Goal: Task Accomplishment & Management: Use online tool/utility

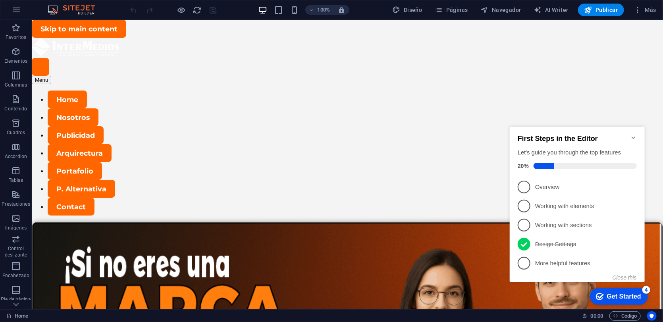
click at [634, 134] on icon "Minimize checklist" at bounding box center [633, 137] width 6 height 6
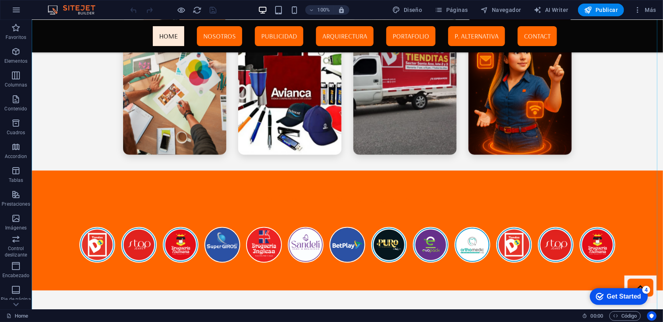
scroll to position [2152, 0]
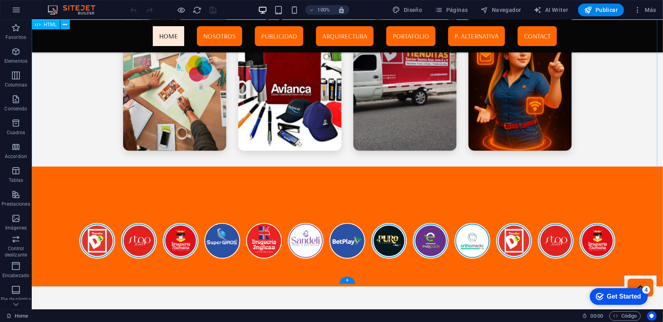
click at [230, 162] on div "Intermedio – Publicidad y Servicios Nuestras Áreas de Trabajo Descubre los serv…" at bounding box center [347, 102] width 632 height 367
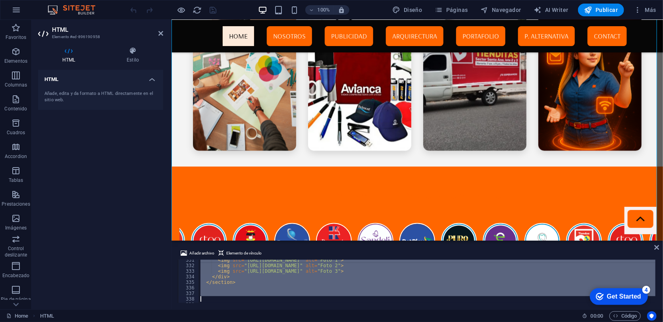
scroll to position [1843, 0]
drag, startPoint x: 205, startPoint y: 296, endPoint x: 215, endPoint y: 315, distance: 21.5
click at [215, 309] on section "Favoritos Elementos Columnas Contenido Cuadros Accordion Tablas Prestaciones Im…" at bounding box center [331, 165] width 663 height 290
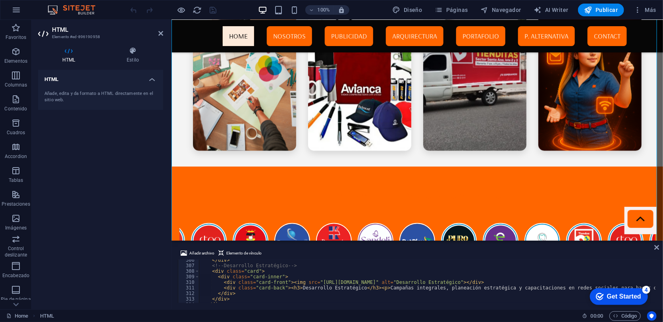
scroll to position [1719, 0]
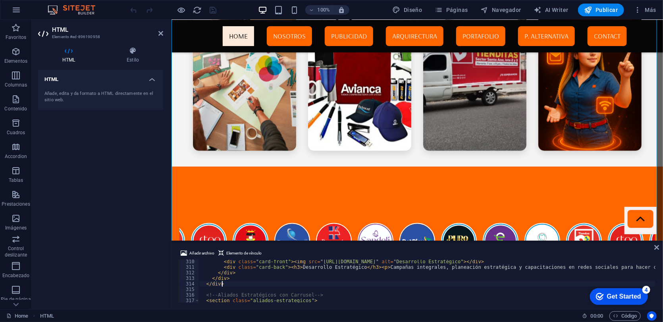
click at [232, 286] on div "< div class = "card-front" > < img src = "[URL][DOMAIN_NAME]" alt = "Desarrollo…" at bounding box center [460, 285] width 522 height 53
type textarea "</div>"
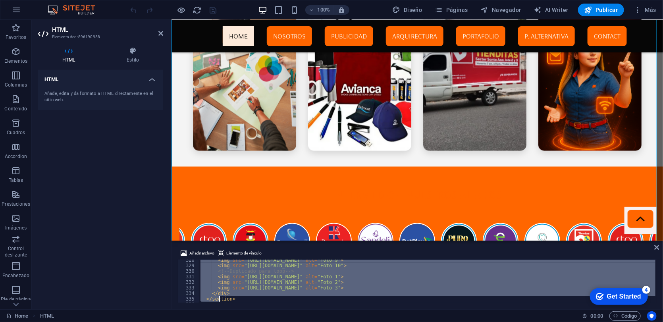
scroll to position [1843, 0]
drag, startPoint x: 209, startPoint y: 278, endPoint x: 225, endPoint y: 332, distance: 56.0
click at [225, 322] on html "[DOMAIN_NAME] Home Favoritos Elementos Columnas Contenido Cuadros Accordion Tab…" at bounding box center [331, 161] width 663 height 322
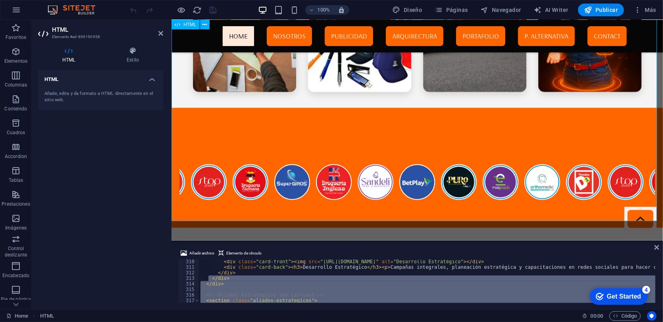
scroll to position [2213, 0]
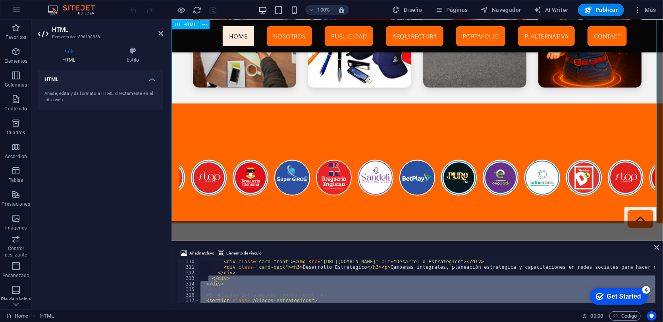
click at [237, 113] on div "Intermedio – Publicidad y Servicios Nuestras Áreas de Trabajo Descubre los serv…" at bounding box center [417, 39] width 492 height 367
click at [161, 33] on icon at bounding box center [160, 33] width 5 height 6
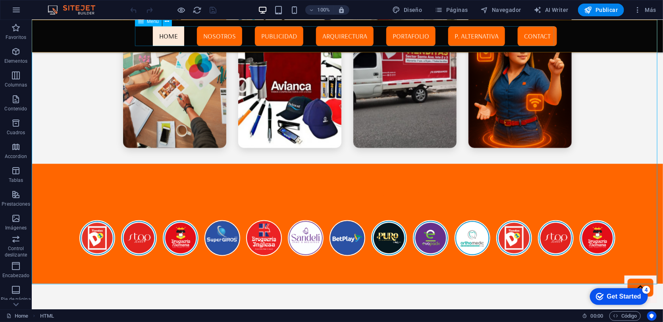
scroll to position [2152, 0]
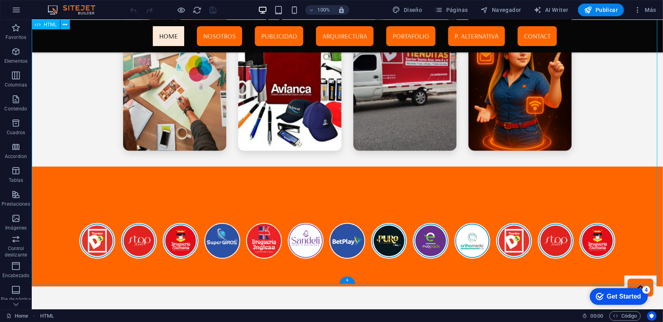
click at [225, 176] on div "Intermedio – Publicidad y Servicios Nuestras Áreas de Trabajo Descubre los serv…" at bounding box center [347, 102] width 632 height 367
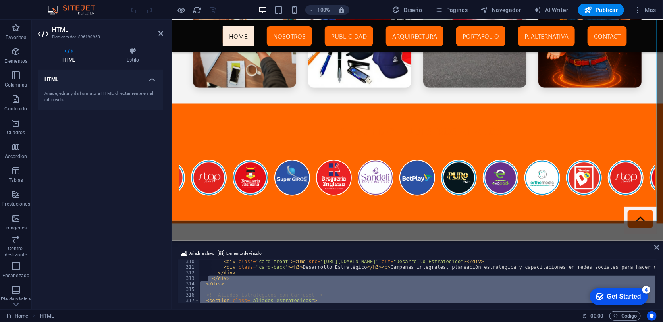
click at [271, 290] on div "< div class = "card-front" > < img src = "[URL][DOMAIN_NAME]" alt = "Desarrollo…" at bounding box center [427, 281] width 457 height 43
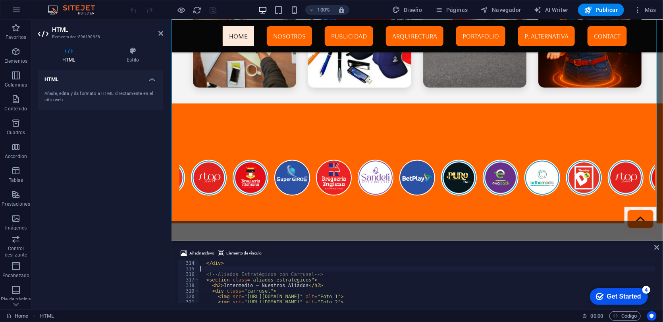
scroll to position [1740, 0]
click at [199, 288] on span at bounding box center [197, 291] width 4 height 6
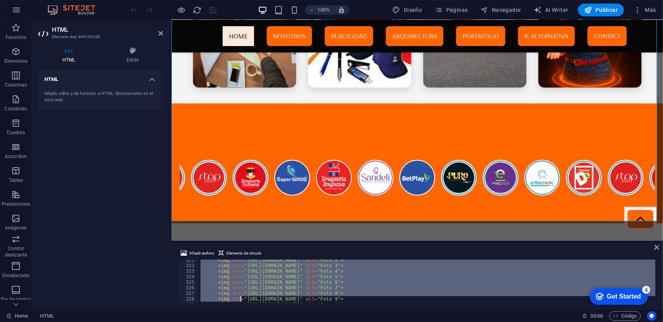
scroll to position [1843, 0]
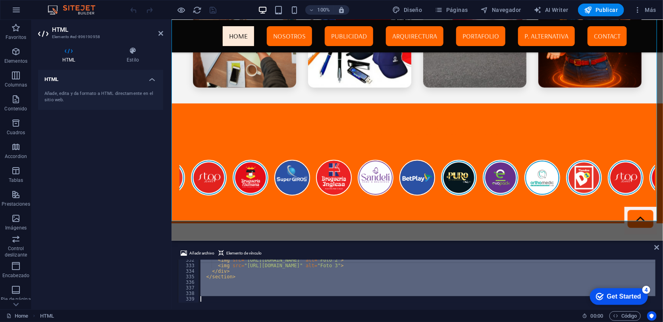
drag, startPoint x: 214, startPoint y: 274, endPoint x: 242, endPoint y: 310, distance: 45.1
click at [242, 309] on section "Favoritos Elementos Columnas Contenido Cuadros Accordion Tablas Prestaciones Im…" at bounding box center [331, 165] width 663 height 290
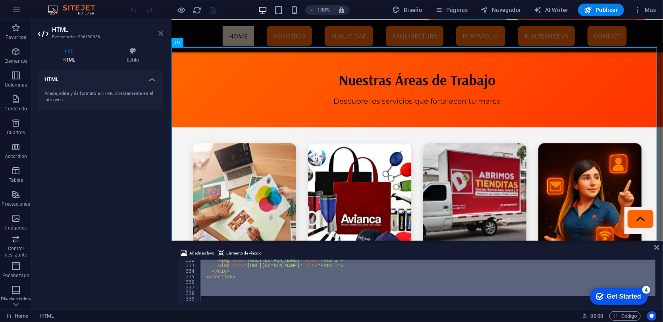
click at [158, 33] on icon at bounding box center [160, 33] width 5 height 6
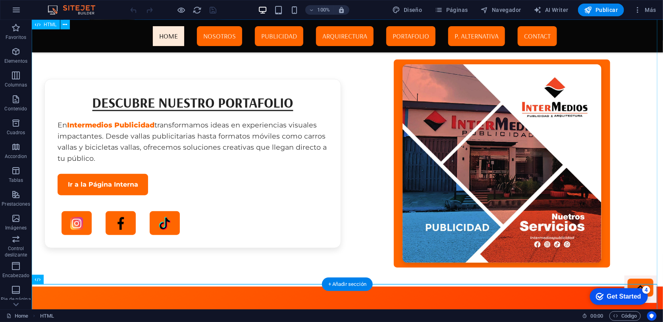
scroll to position [2038, 0]
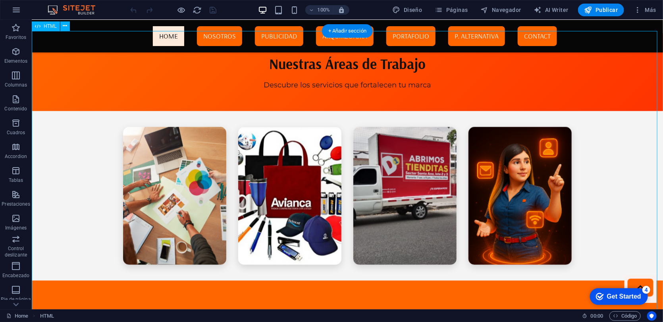
click at [264, 95] on div "Intermedio – Publicidad y Servicios Nuestras Áreas de Trabajo Descubre los serv…" at bounding box center [347, 216] width 632 height 367
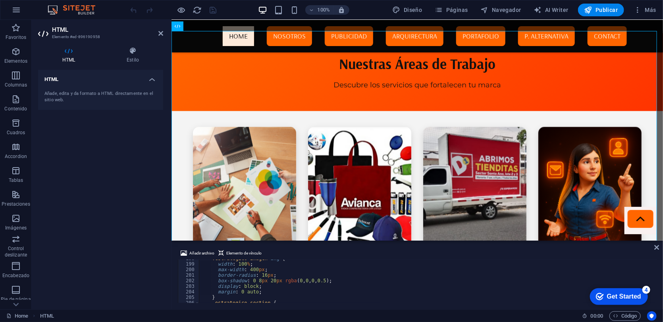
scroll to position [1017, 0]
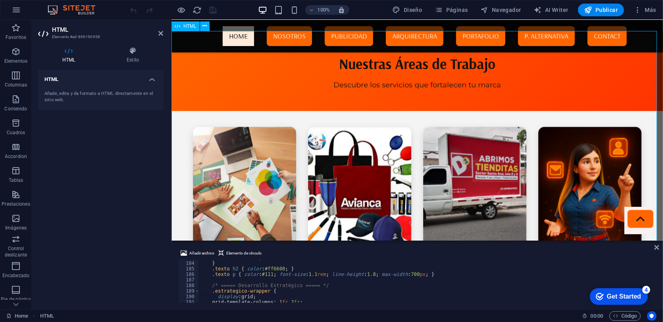
click at [398, 234] on div "Intermedio – Publicidad y Servicios Nuestras Áreas de Trabajo Descubre los serv…" at bounding box center [417, 216] width 492 height 367
click at [158, 32] on icon at bounding box center [160, 33] width 5 height 6
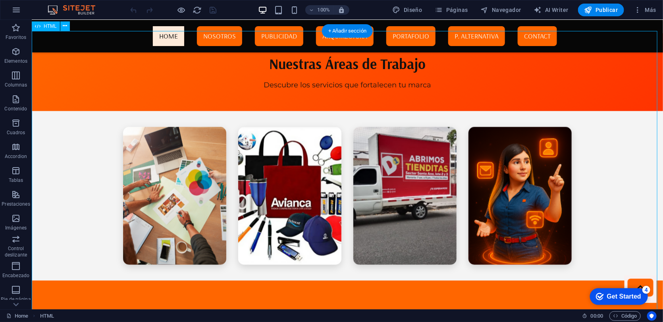
scroll to position [1784, 0]
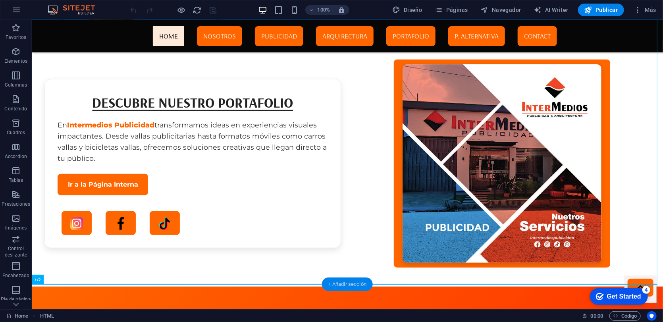
click at [338, 283] on div "+ Añadir sección" at bounding box center [347, 285] width 51 height 14
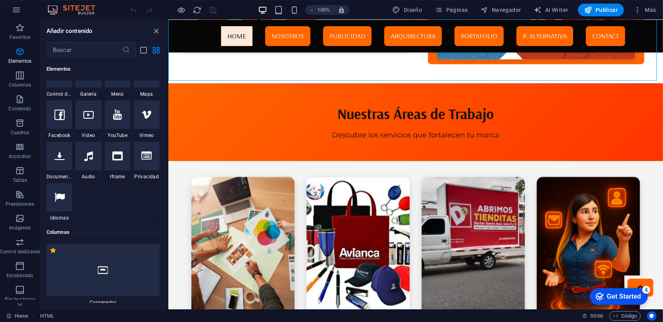
scroll to position [71, 0]
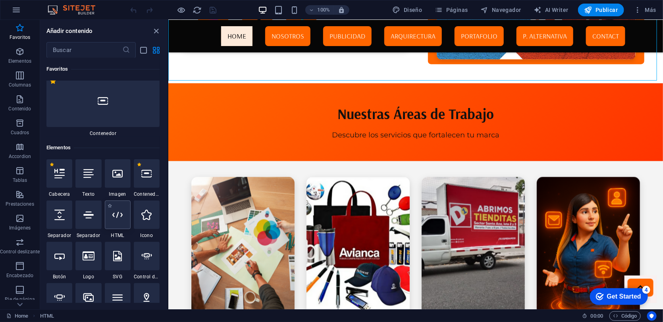
click at [122, 226] on div at bounding box center [118, 215] width 26 height 29
click at [168, 226] on div "HTML HTML HTML Barra de menús Menú" at bounding box center [415, 165] width 495 height 290
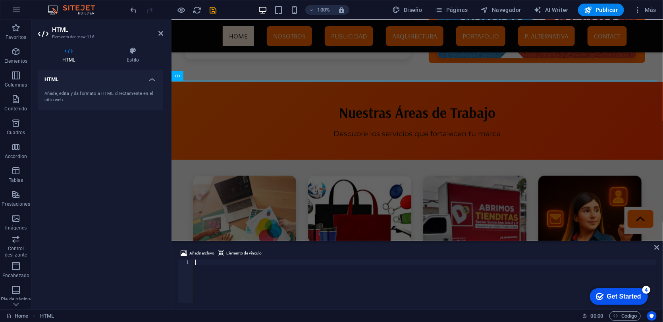
scroll to position [1986, 0]
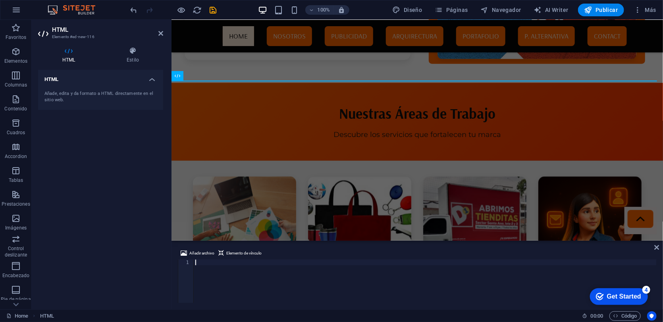
drag, startPoint x: 122, startPoint y: 225, endPoint x: 197, endPoint y: 267, distance: 86.3
click at [197, 267] on div at bounding box center [425, 287] width 463 height 54
click at [161, 33] on icon at bounding box center [160, 33] width 5 height 6
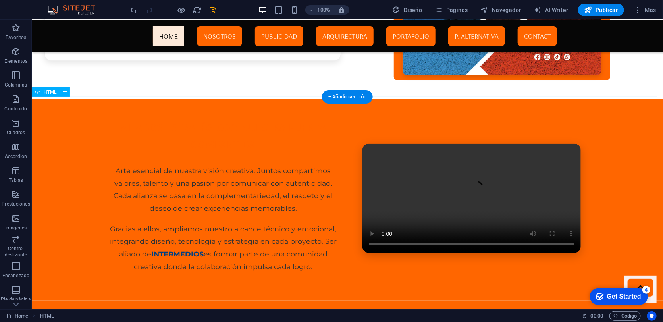
scroll to position [2225, 0]
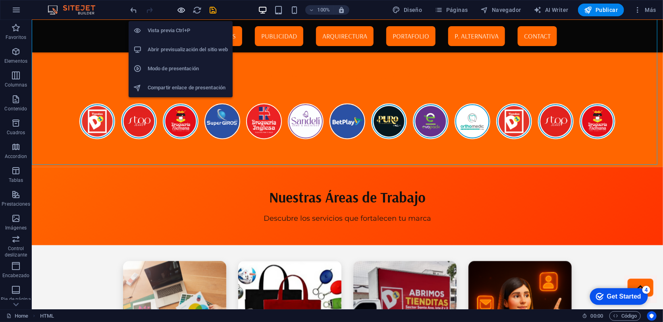
click at [181, 10] on icon "button" at bounding box center [181, 10] width 9 height 9
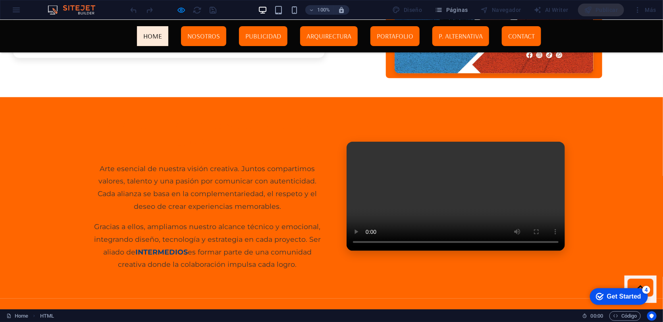
scroll to position [2217, 0]
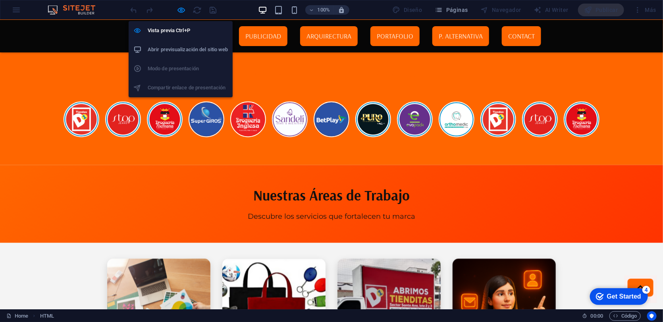
click at [174, 52] on h6 "Abrir previsualización del sitio web" at bounding box center [188, 50] width 80 height 10
click at [181, 10] on icon "button" at bounding box center [181, 10] width 9 height 9
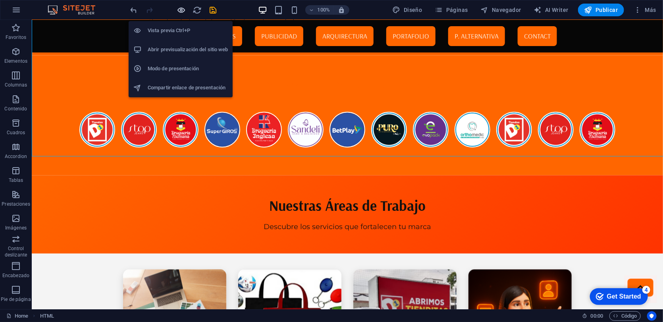
scroll to position [2225, 0]
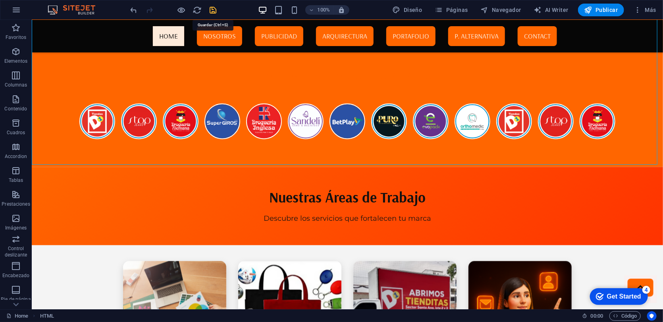
click at [215, 12] on icon "save" at bounding box center [213, 10] width 9 height 9
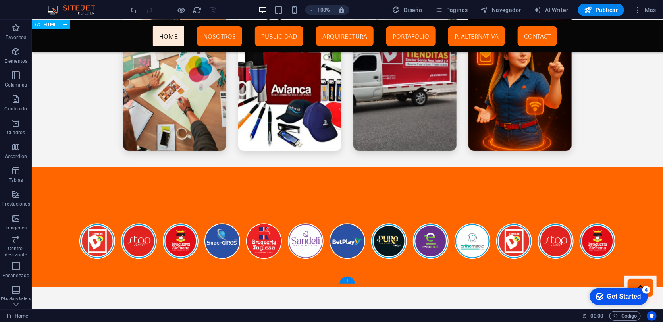
scroll to position [2219, 0]
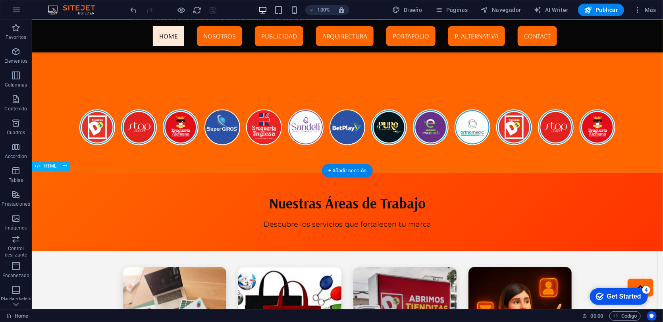
click at [64, 166] on icon at bounding box center [65, 166] width 4 height 8
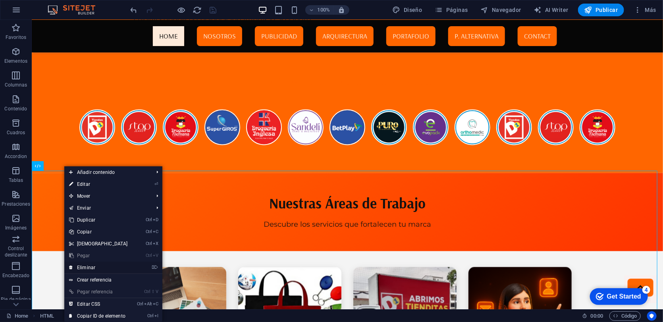
click at [87, 267] on link "⌦ Eliminar" at bounding box center [98, 268] width 68 height 12
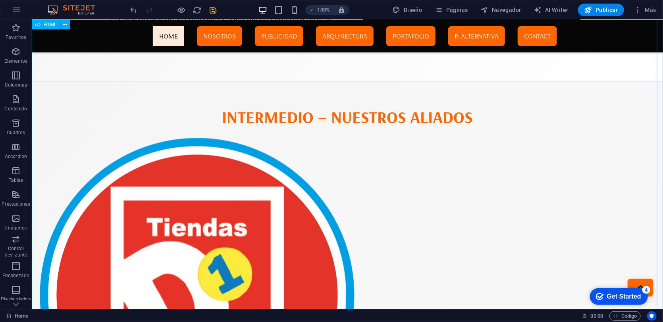
click at [132, 10] on icon "undo" at bounding box center [133, 10] width 9 height 9
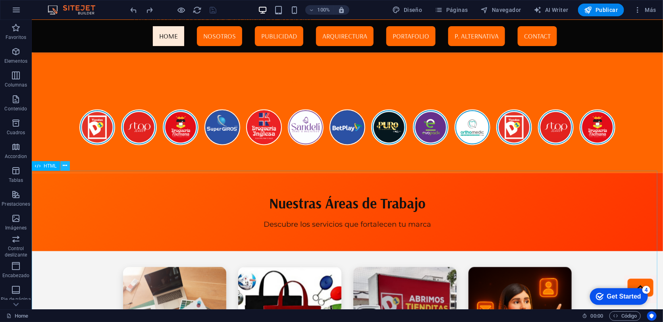
click at [67, 167] on button at bounding box center [65, 166] width 10 height 10
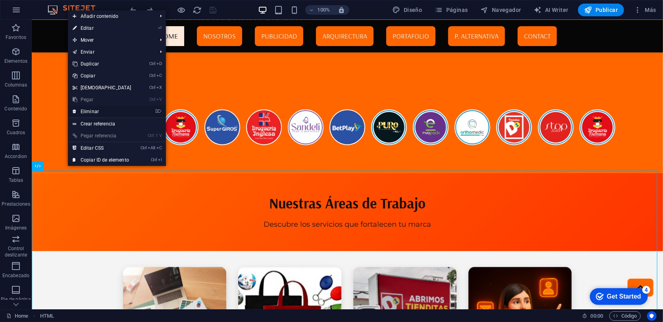
click at [89, 112] on link "⌦ Eliminar" at bounding box center [102, 112] width 68 height 12
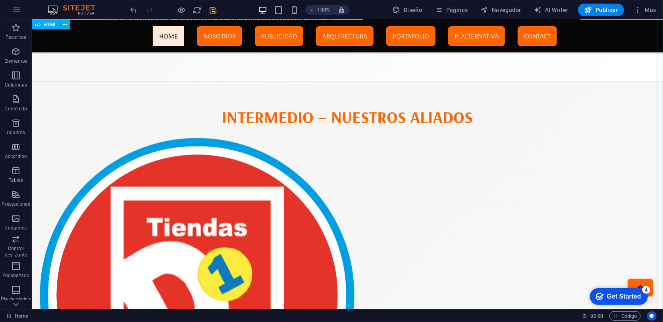
scroll to position [1966, 0]
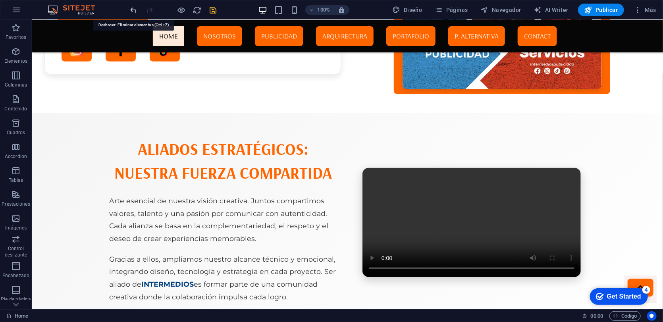
click at [138, 8] on icon "undo" at bounding box center [133, 10] width 9 height 9
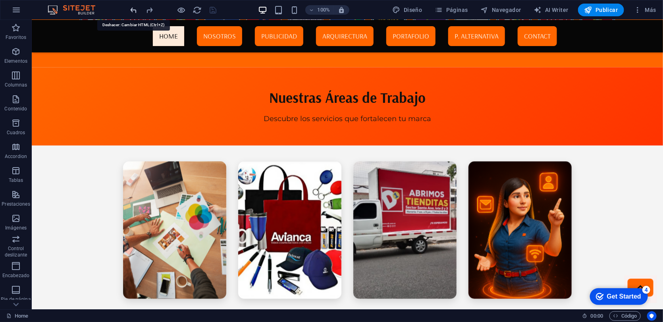
scroll to position [2409, 0]
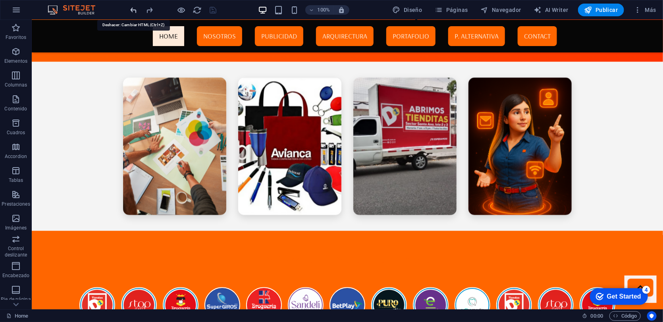
click at [136, 8] on icon "undo" at bounding box center [133, 10] width 9 height 9
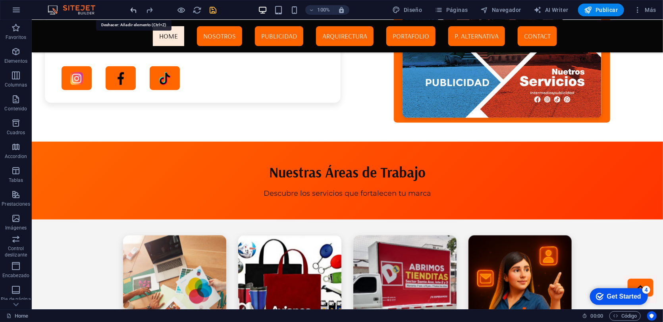
scroll to position [1904, 0]
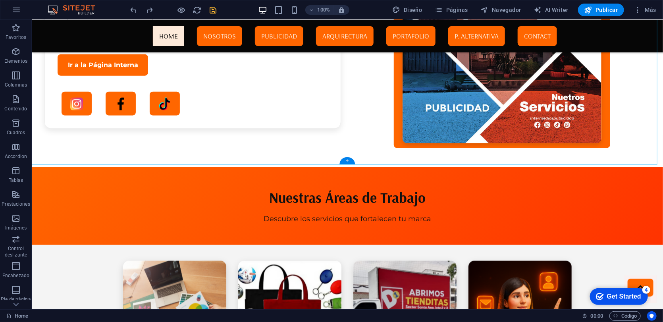
click at [345, 158] on div "+" at bounding box center [347, 160] width 15 height 7
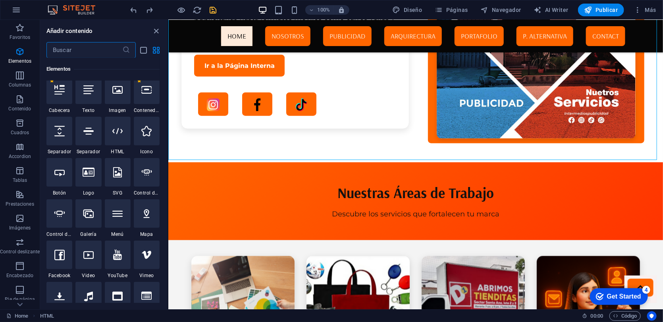
scroll to position [121, 0]
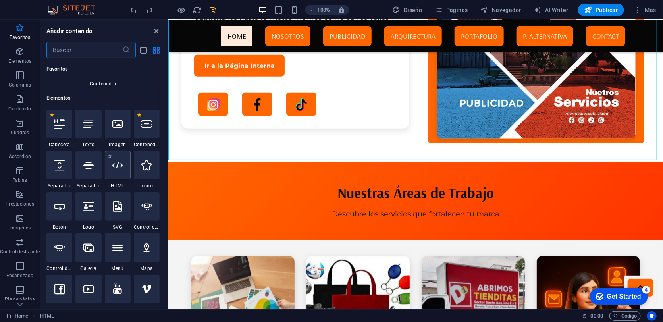
click at [121, 176] on div at bounding box center [118, 165] width 26 height 29
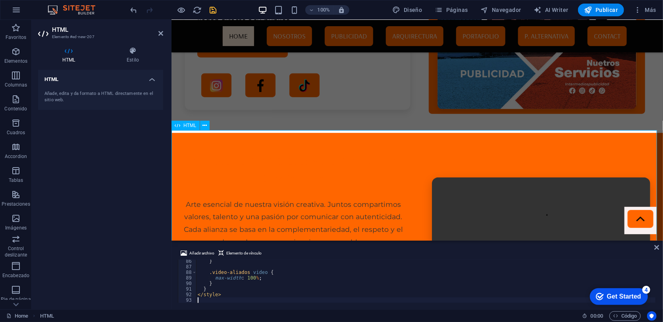
scroll to position [2129, 0]
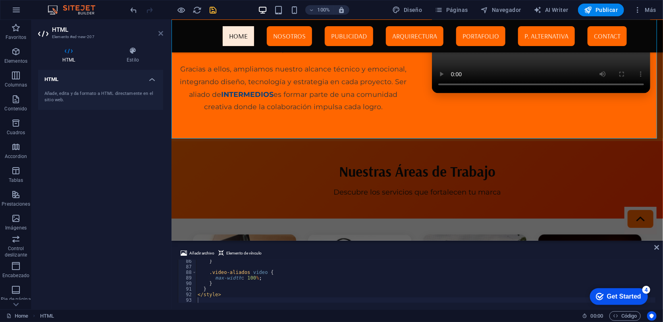
click at [159, 32] on icon at bounding box center [160, 33] width 5 height 6
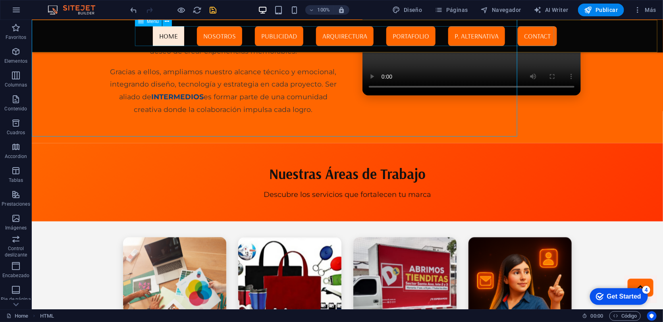
scroll to position [2131, 0]
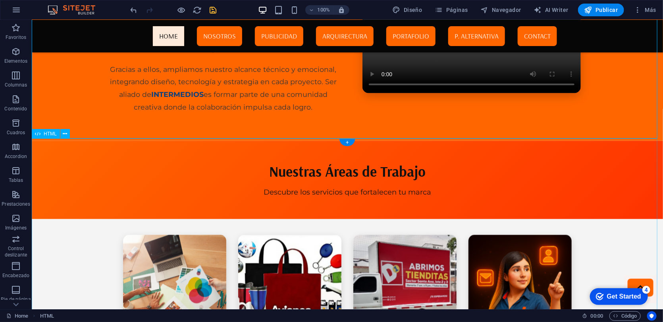
click at [340, 150] on div "Intermedio – Publicidad y Servicios Nuestras Áreas de Trabajo Descubre los serv…" at bounding box center [347, 324] width 632 height 367
click at [64, 135] on icon at bounding box center [65, 134] width 4 height 8
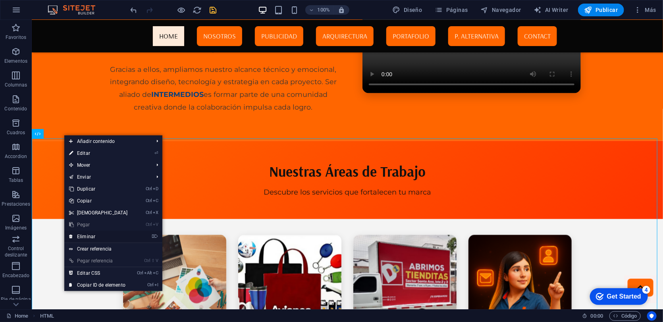
click at [84, 234] on link "⌦ Eliminar" at bounding box center [98, 237] width 68 height 12
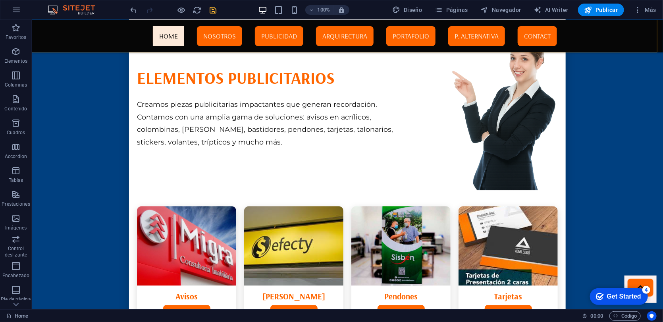
scroll to position [239, 0]
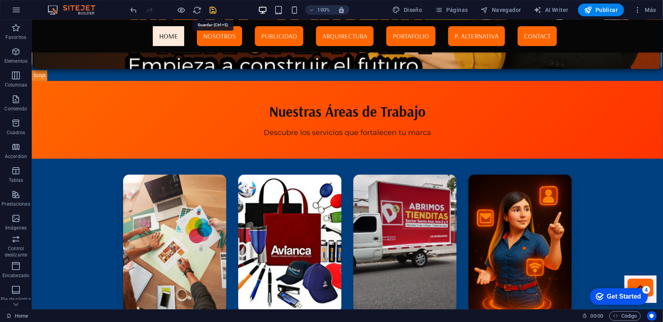
click at [211, 12] on icon "save" at bounding box center [213, 10] width 9 height 9
